Goal: Task Accomplishment & Management: Manage account settings

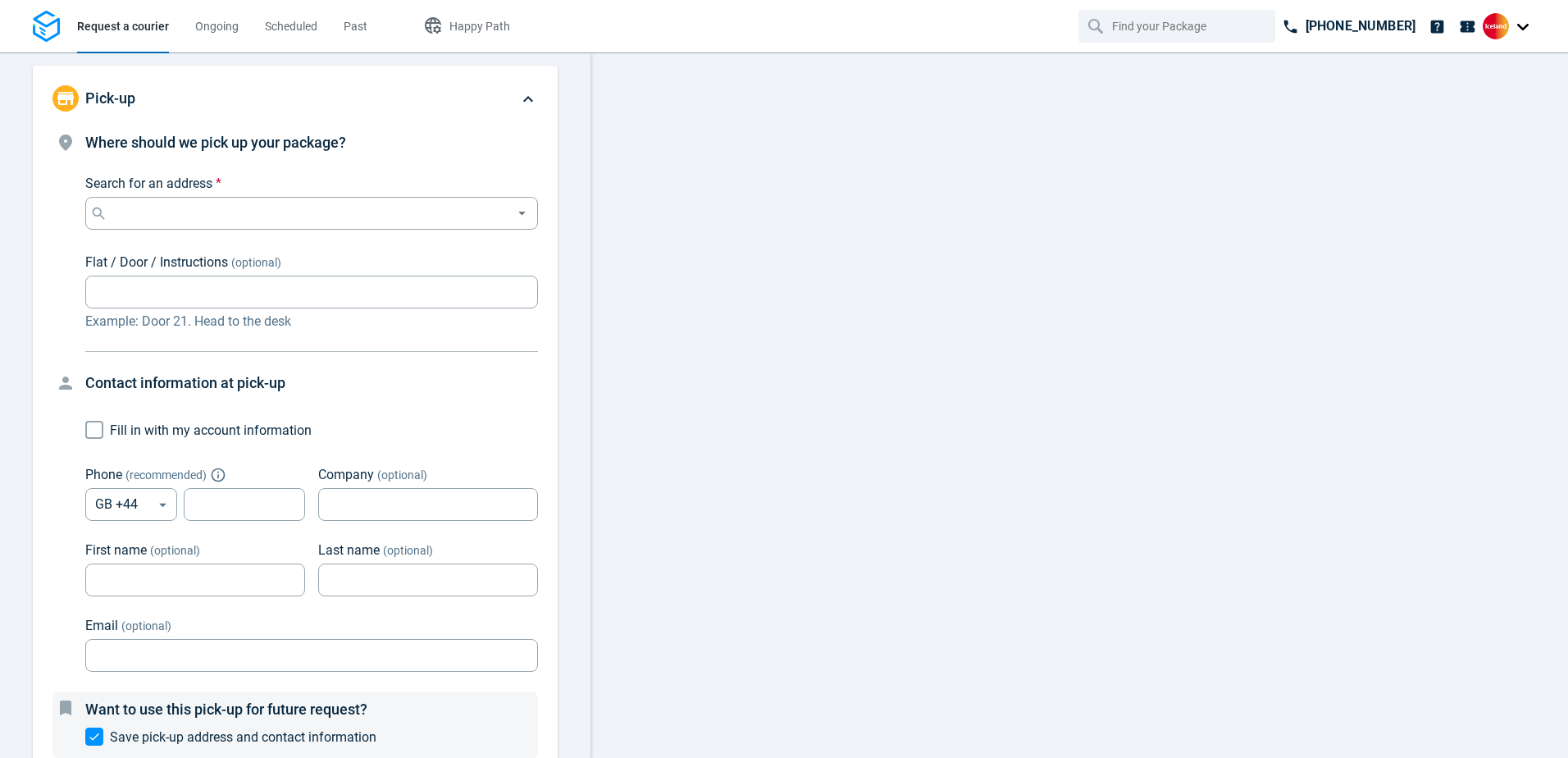
click at [1502, 30] on img at bounding box center [1496, 26] width 26 height 26
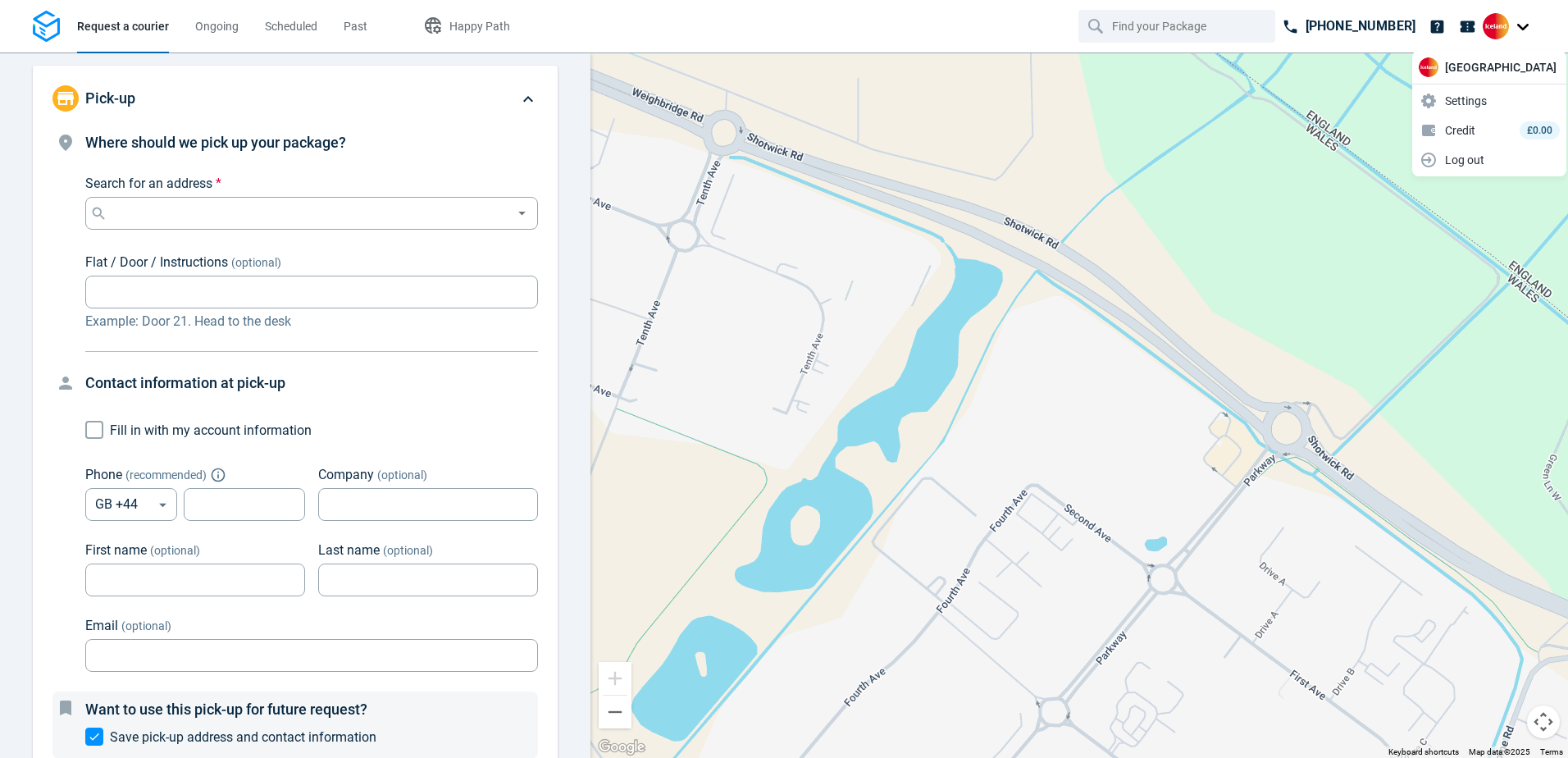
drag, startPoint x: 1467, startPoint y: 99, endPoint x: 1557, endPoint y: 32, distance: 112.2
click at [1557, 32] on nav "Request a courier Ongoing Scheduled Past Happy Path [PHONE_NUMBER]" at bounding box center [784, 26] width 1568 height 53
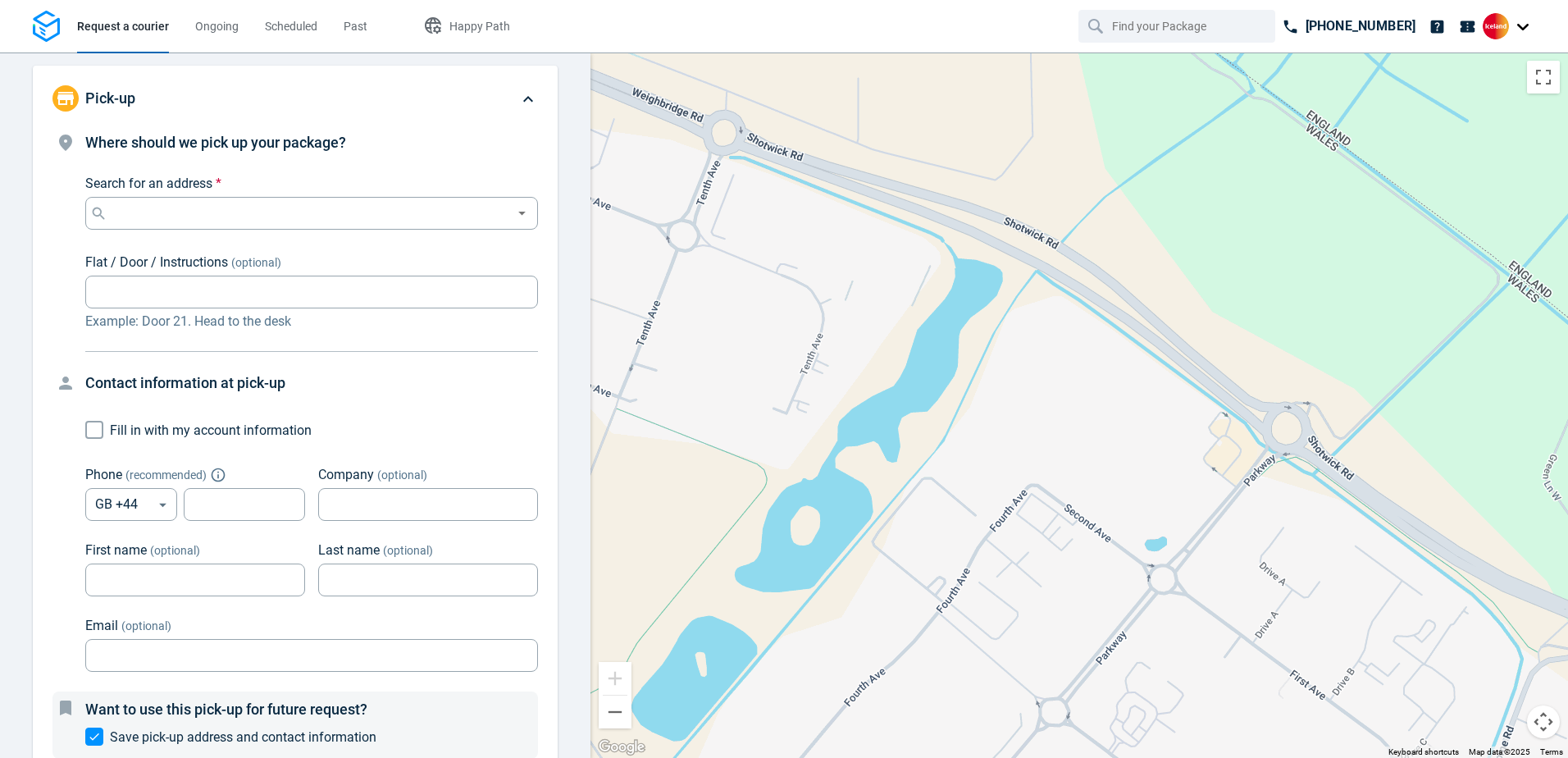
click at [1501, 26] on img at bounding box center [1496, 26] width 26 height 26
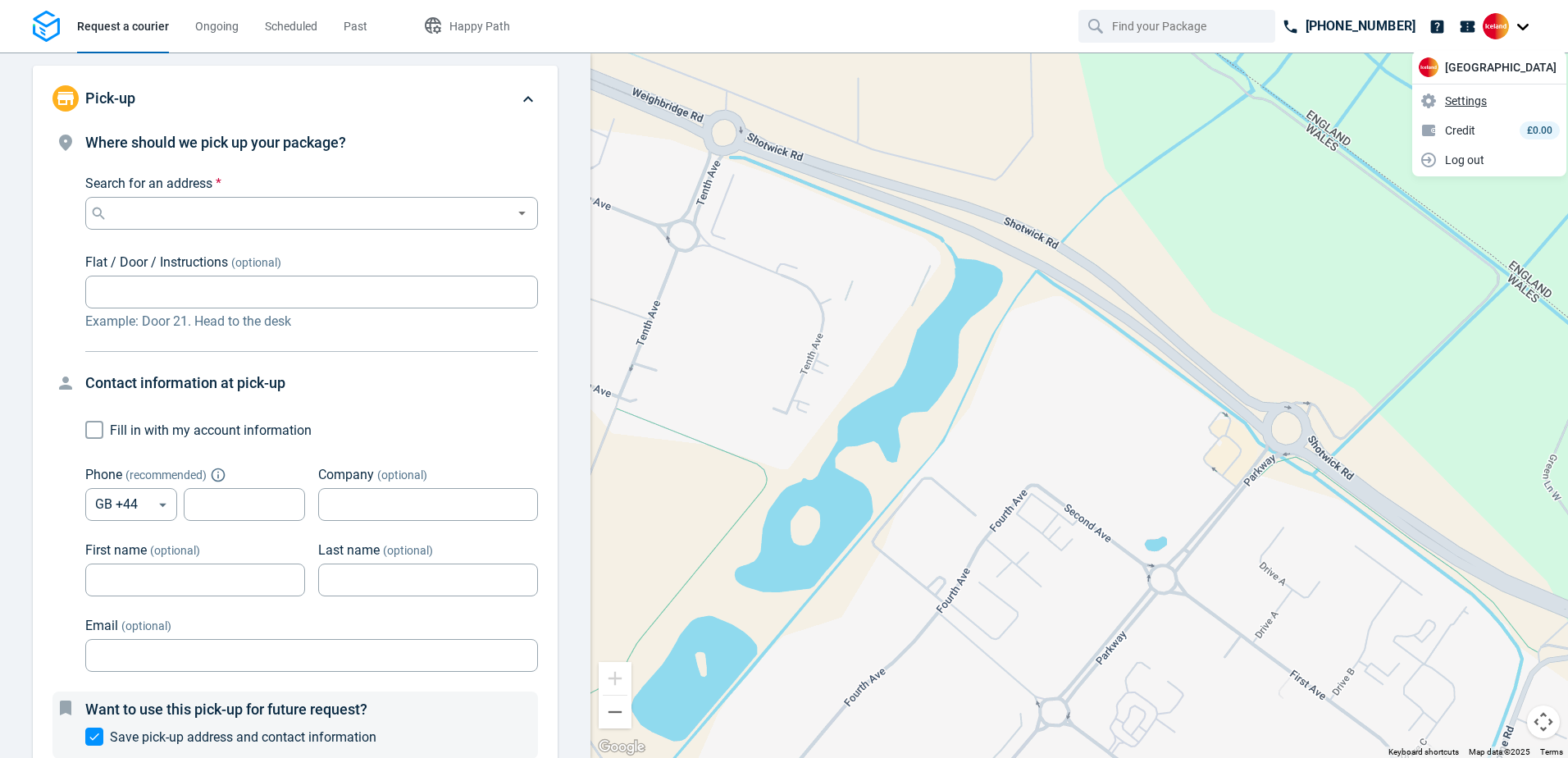
click at [1461, 102] on span "Settings" at bounding box center [1465, 101] width 42 height 18
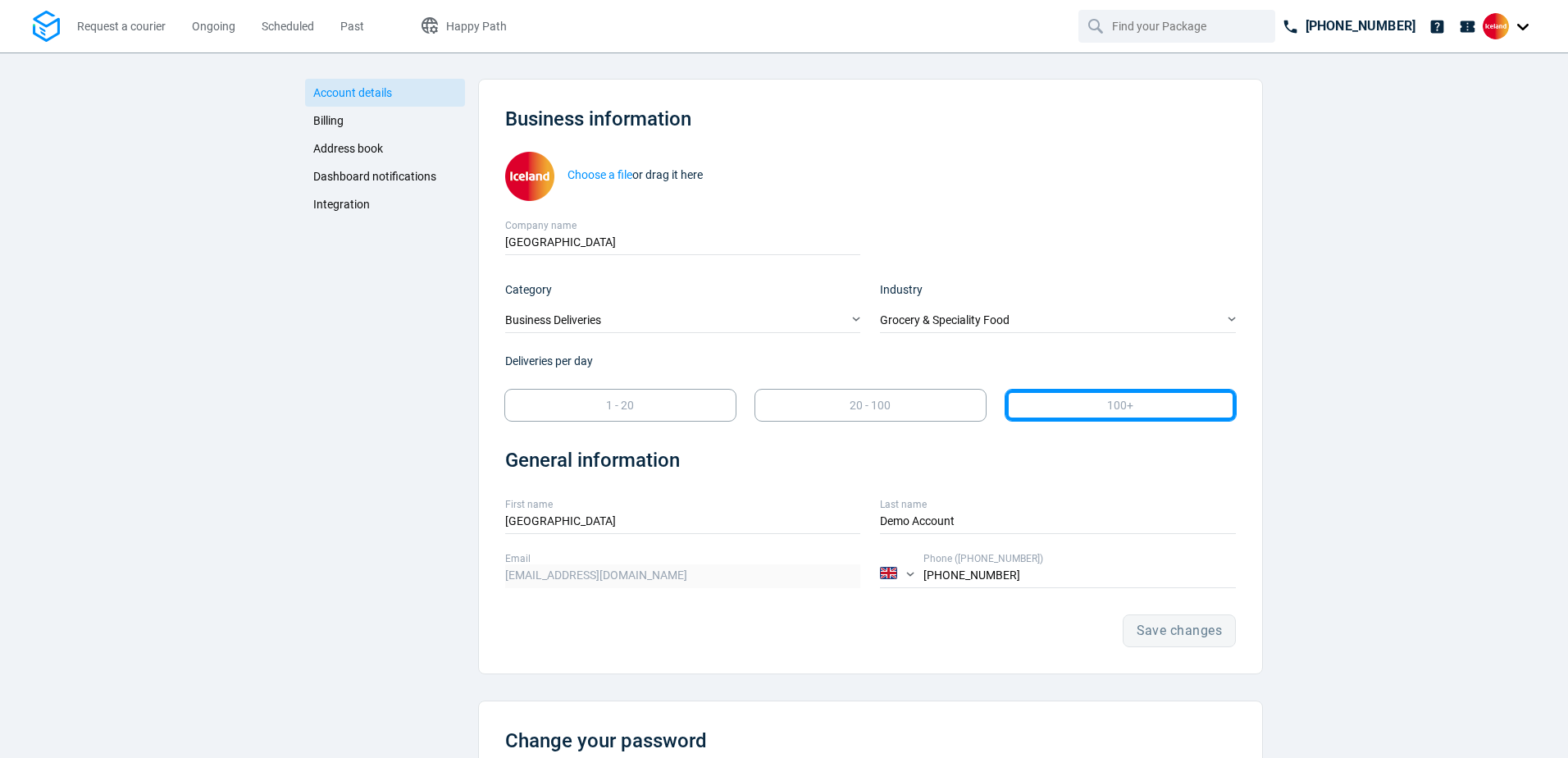
click at [338, 150] on span "Address book" at bounding box center [348, 148] width 70 height 13
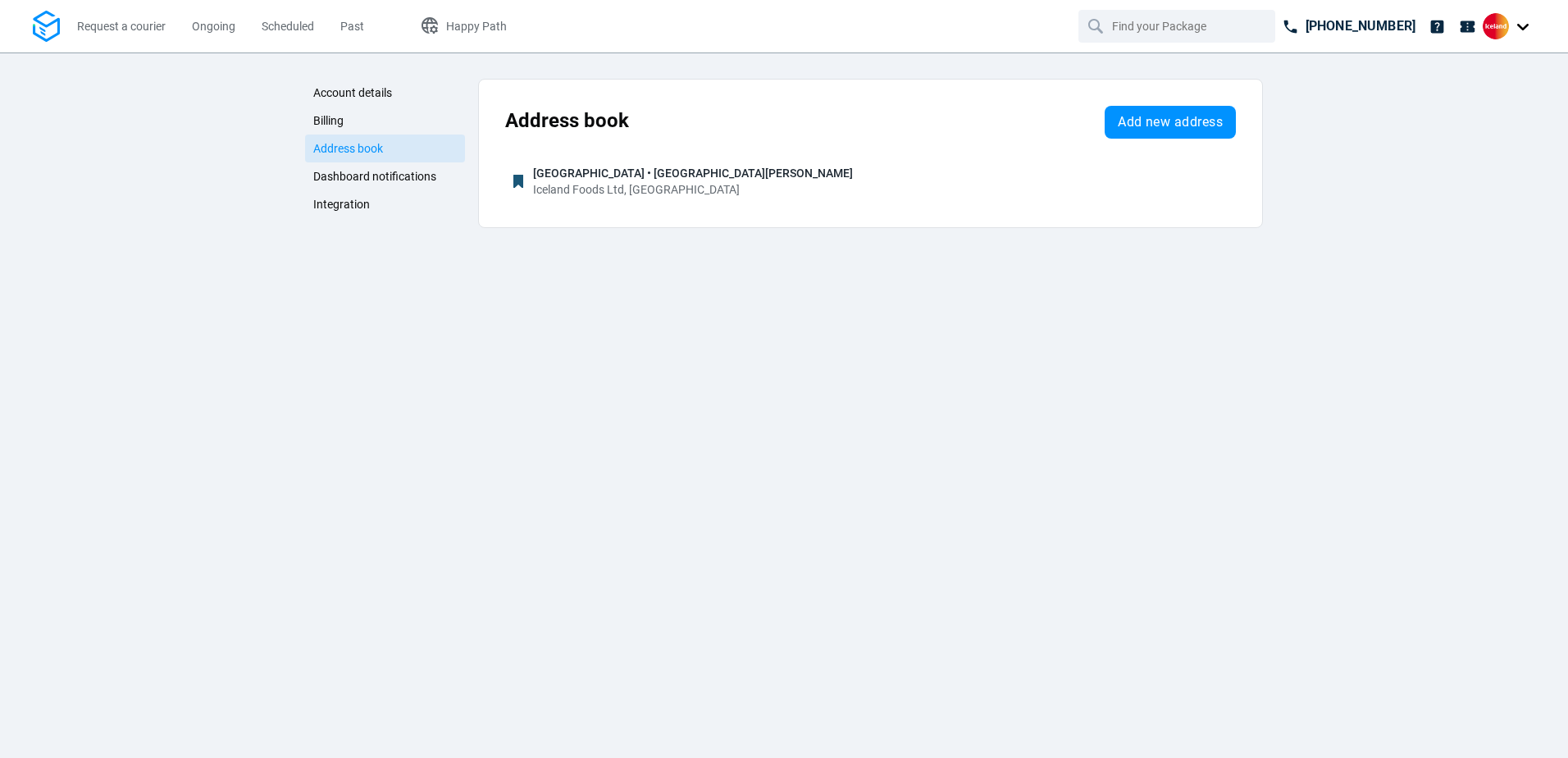
click at [336, 122] on span "Billing" at bounding box center [328, 121] width 31 height 13
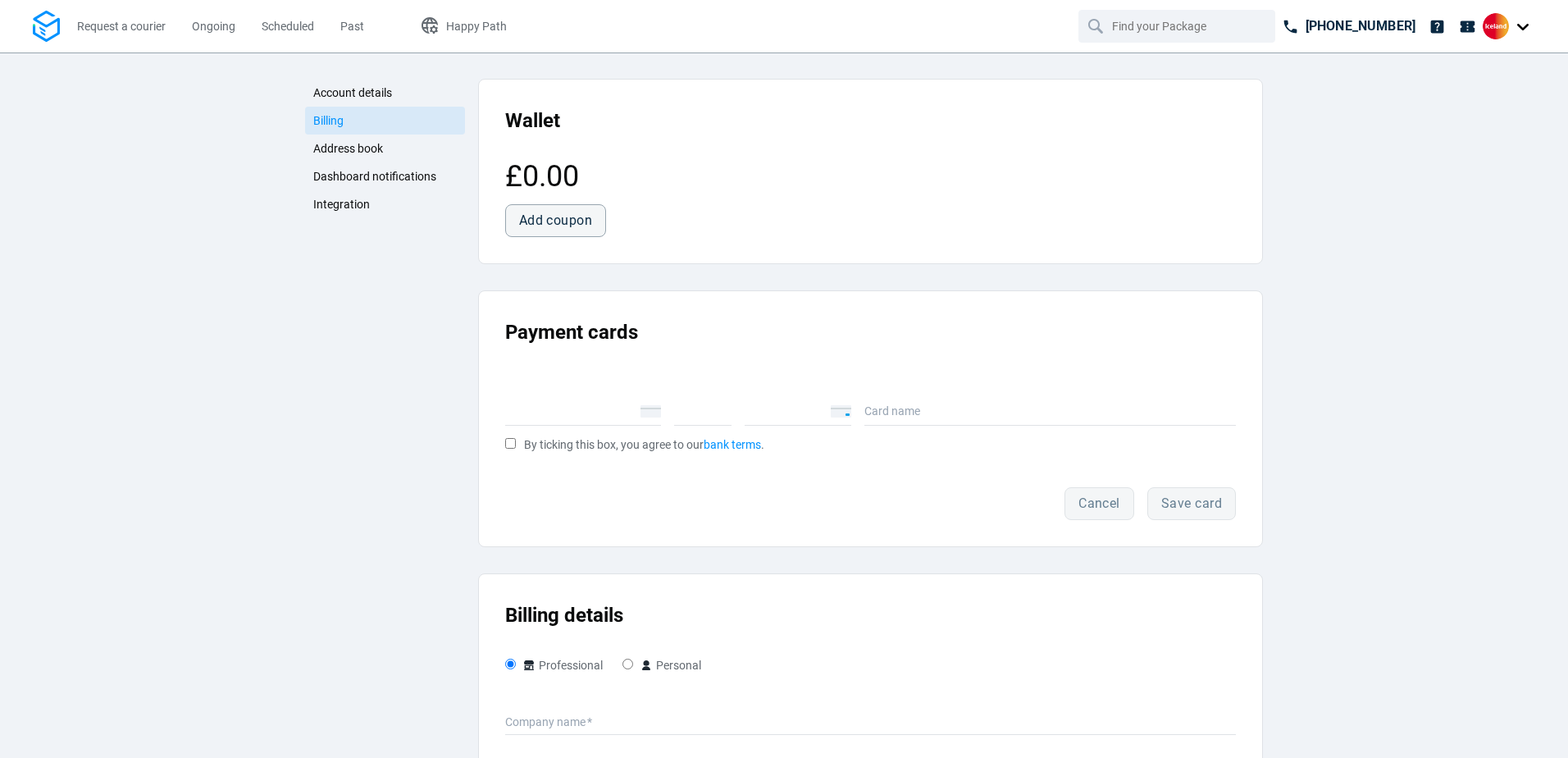
click at [336, 92] on span "Account details" at bounding box center [353, 93] width 79 height 13
